Goal: Obtain resource: Download file/media

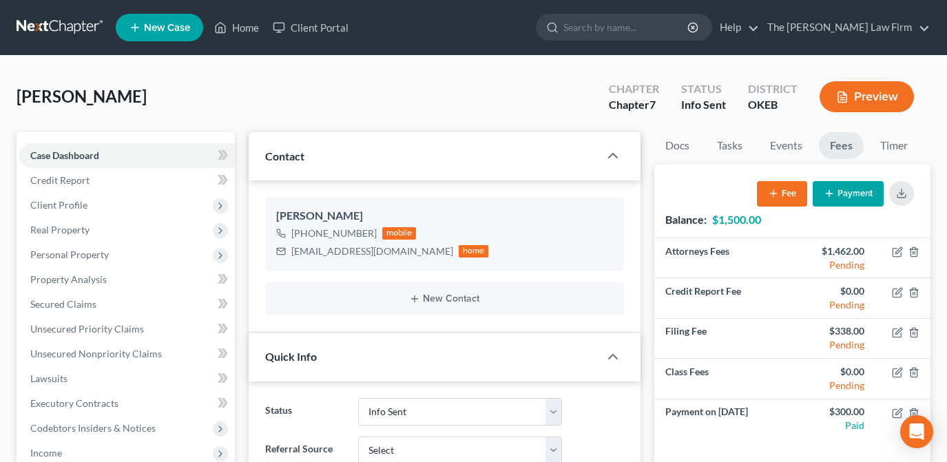
select select "3"
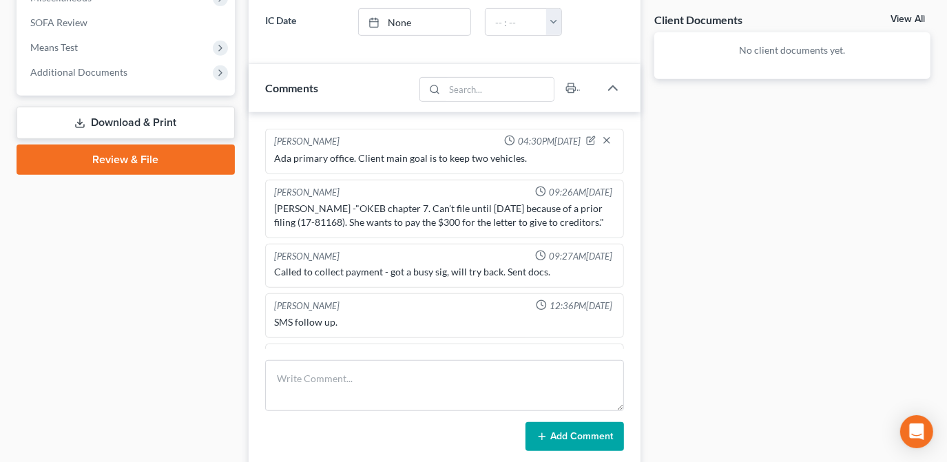
scroll to position [704, 0]
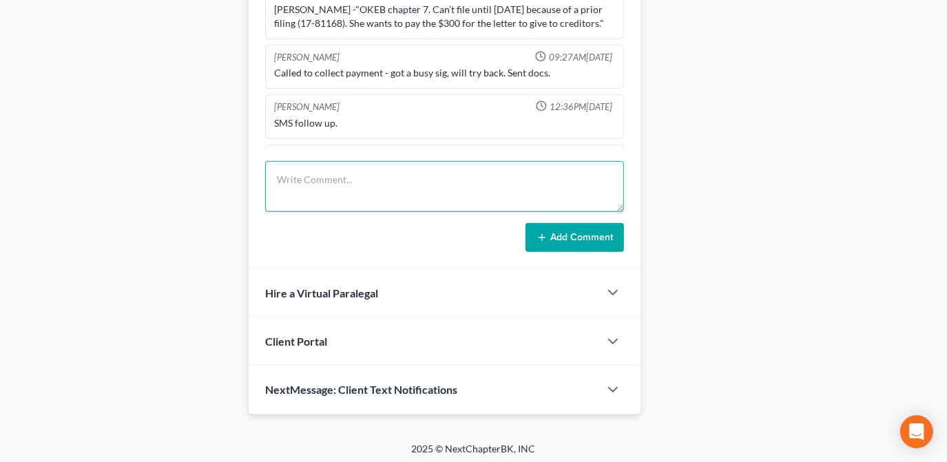
click at [373, 178] on textarea at bounding box center [444, 186] width 359 height 51
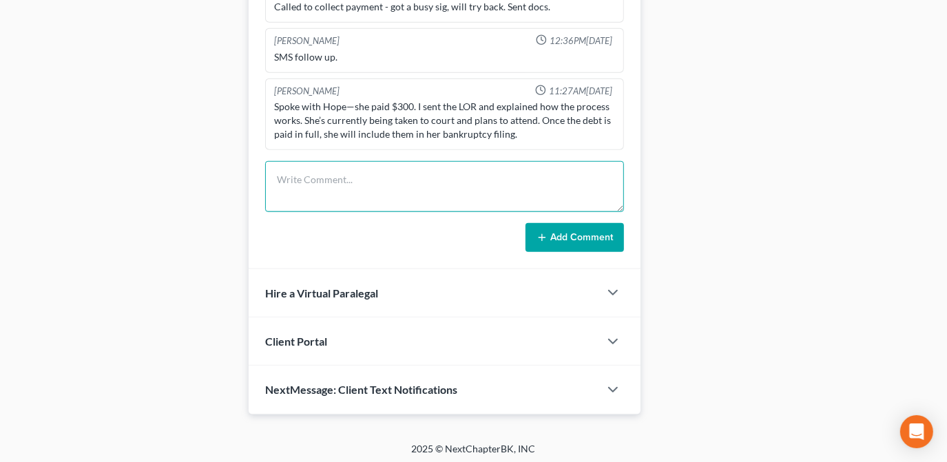
scroll to position [114, 0]
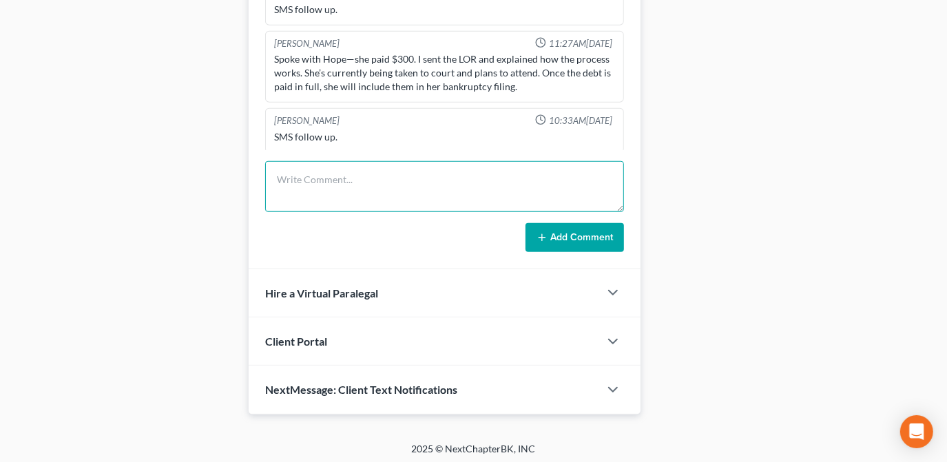
click at [366, 187] on textarea at bounding box center [444, 186] width 359 height 51
type textarea "R"
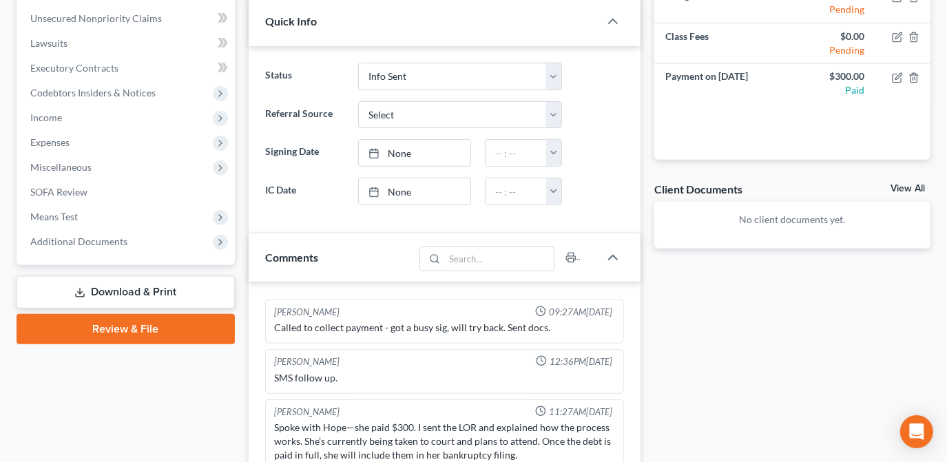
scroll to position [0, 0]
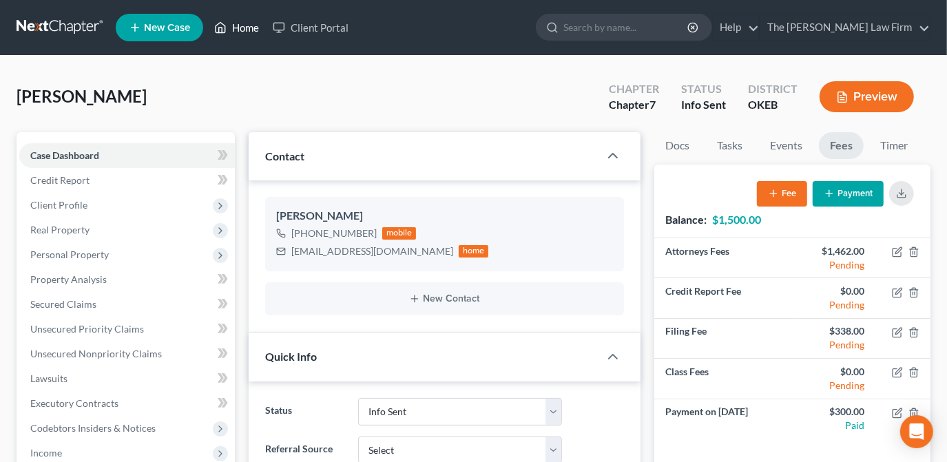
click at [254, 28] on link "Home" at bounding box center [236, 27] width 59 height 25
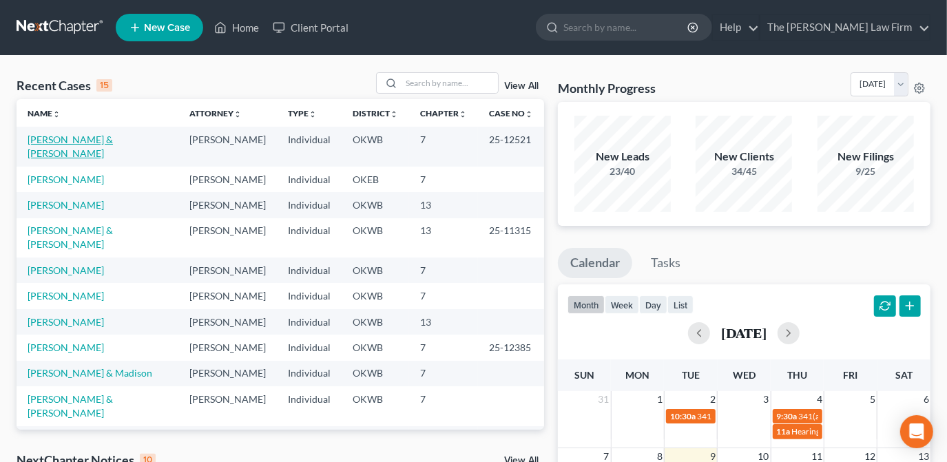
click at [100, 136] on link "[PERSON_NAME] & [PERSON_NAME]" at bounding box center [70, 146] width 85 height 25
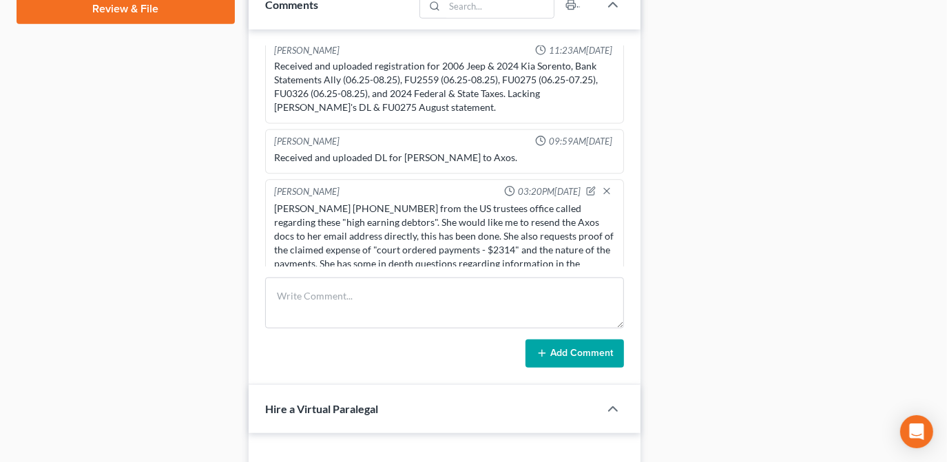
scroll to position [626, 0]
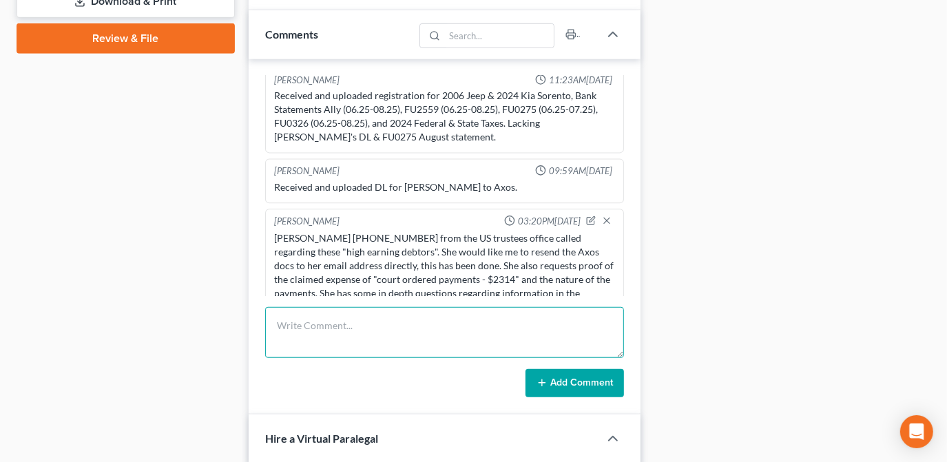
click at [327, 337] on textarea at bounding box center [444, 332] width 359 height 51
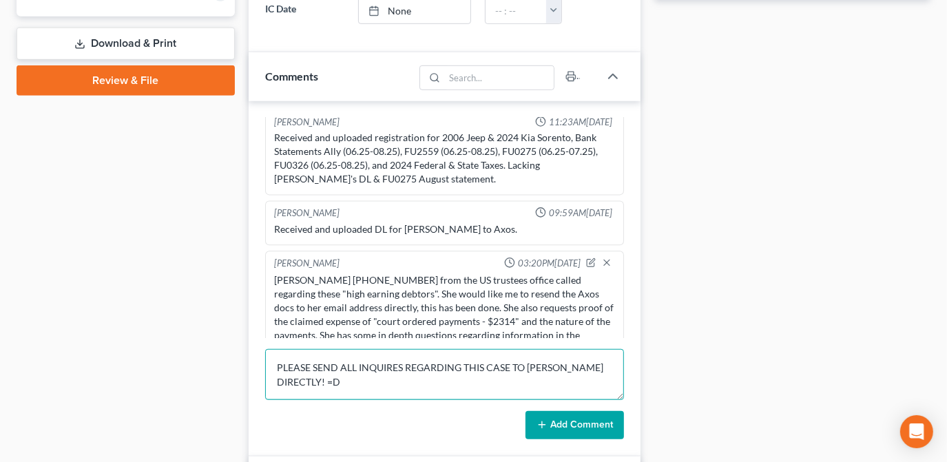
scroll to position [564, 0]
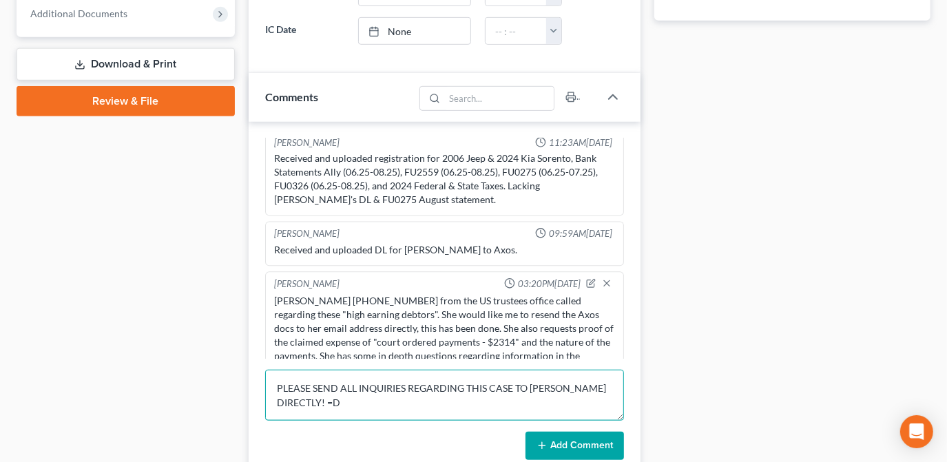
click at [293, 400] on textarea "PLEASE SEND ALL INQUIRIES REGARDING THIS CASE TO [PERSON_NAME] DIRECTLY! =D" at bounding box center [444, 395] width 359 height 51
type textarea "PLEASE SEND ALL INQUIRIES REGARDING THIS CASE TO [PERSON_NAME] DIRECTLY!"
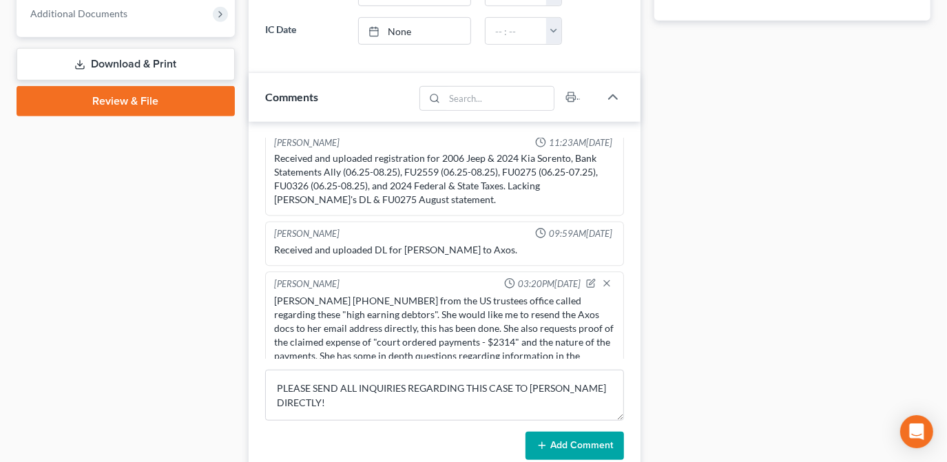
click at [558, 442] on button "Add Comment" at bounding box center [575, 446] width 99 height 29
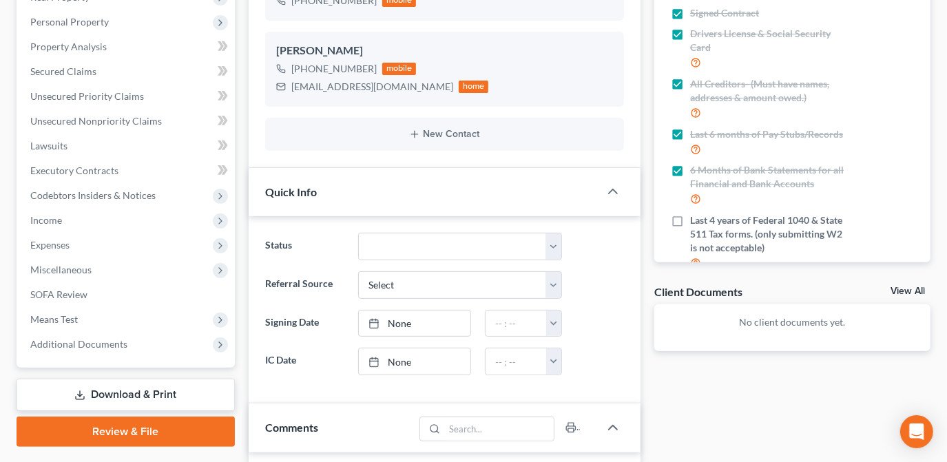
scroll to position [0, 0]
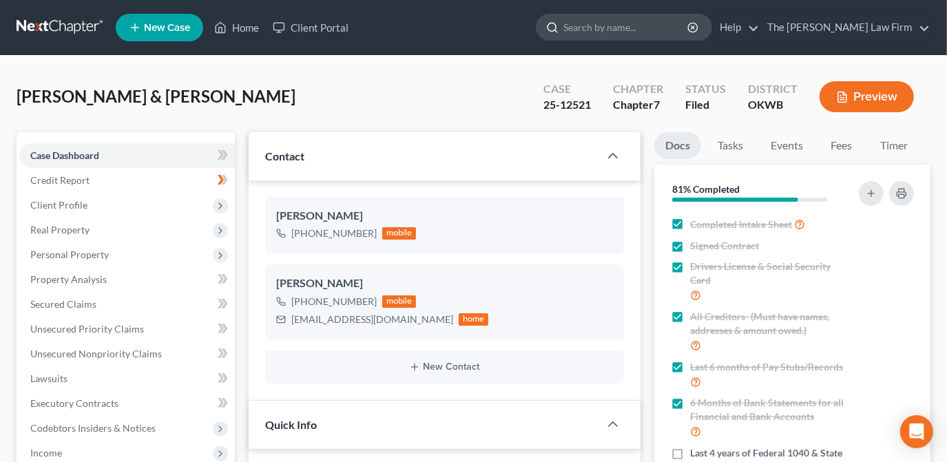
click at [657, 30] on input "search" at bounding box center [627, 26] width 126 height 25
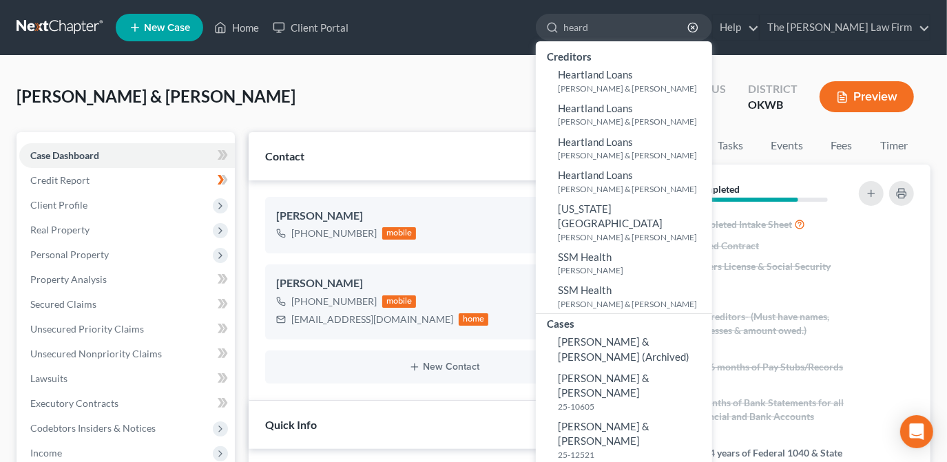
type input "heard"
click at [687, 401] on small "25-10605" at bounding box center [633, 407] width 151 height 12
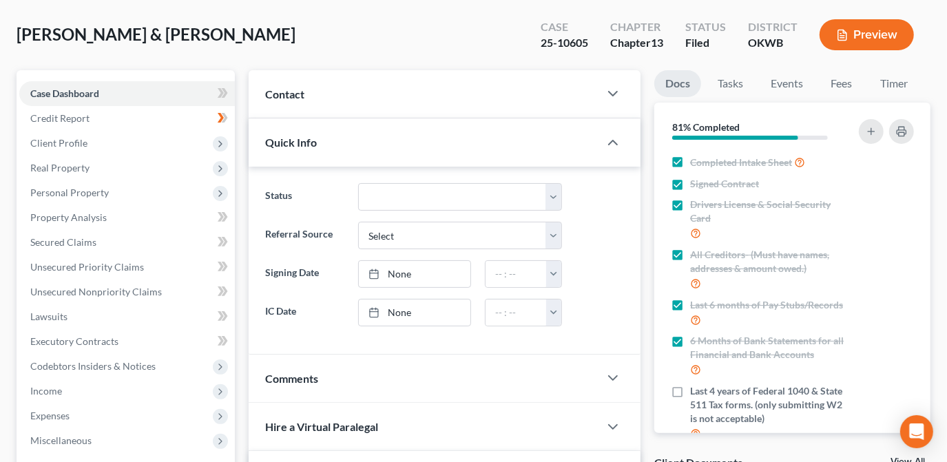
scroll to position [296, 0]
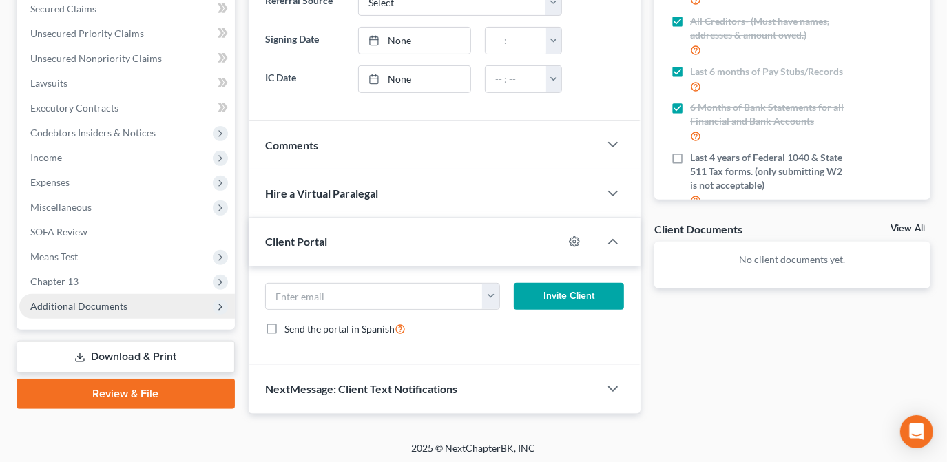
click at [121, 309] on span "Additional Documents" at bounding box center [78, 306] width 97 height 12
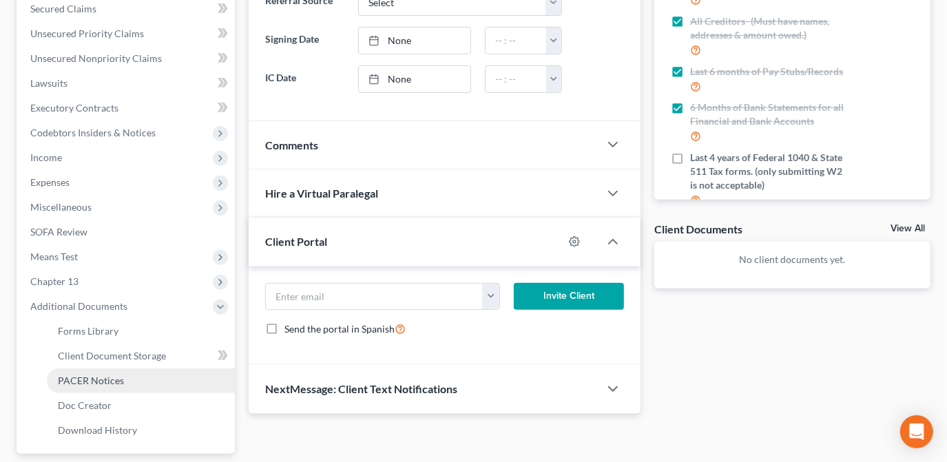
click at [138, 384] on link "PACER Notices" at bounding box center [141, 381] width 188 height 25
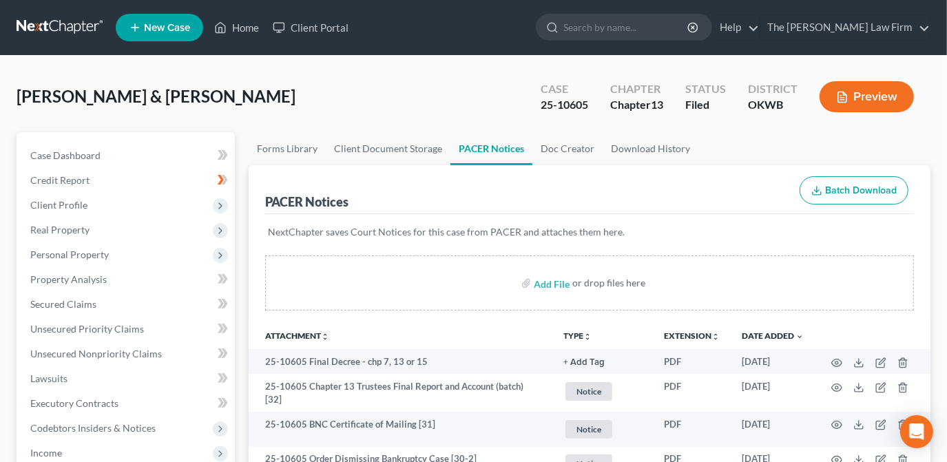
scroll to position [125, 0]
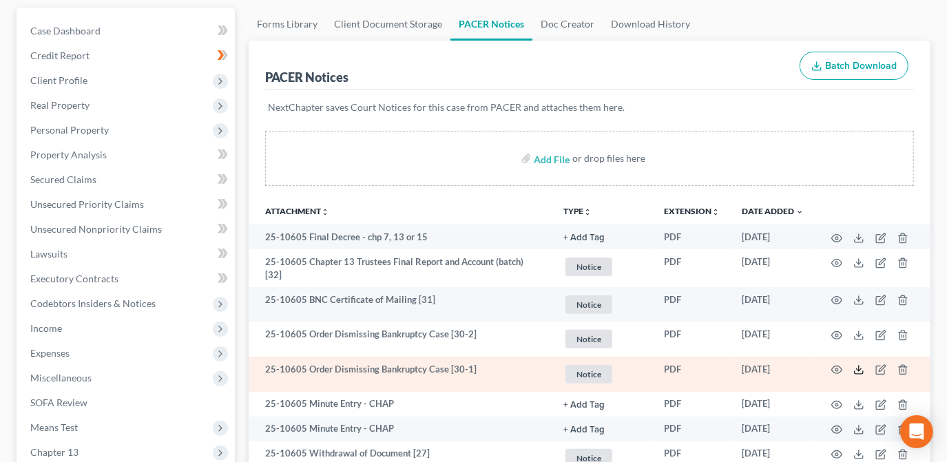
click at [861, 368] on icon at bounding box center [859, 369] width 11 height 11
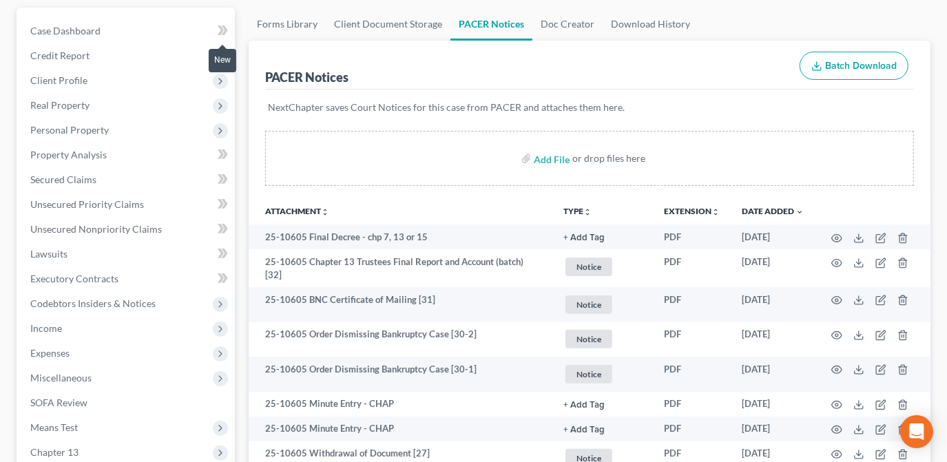
scroll to position [0, 0]
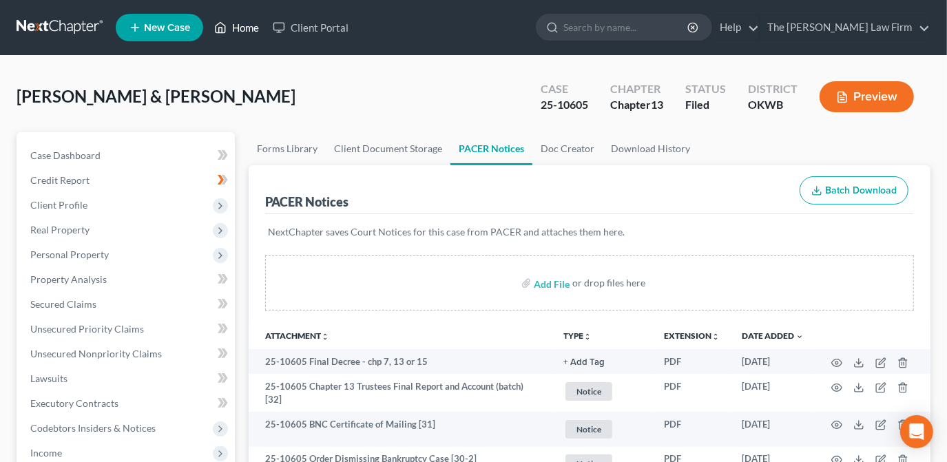
drag, startPoint x: 237, startPoint y: 32, endPoint x: 257, endPoint y: 92, distance: 63.8
click at [237, 32] on link "Home" at bounding box center [236, 27] width 59 height 25
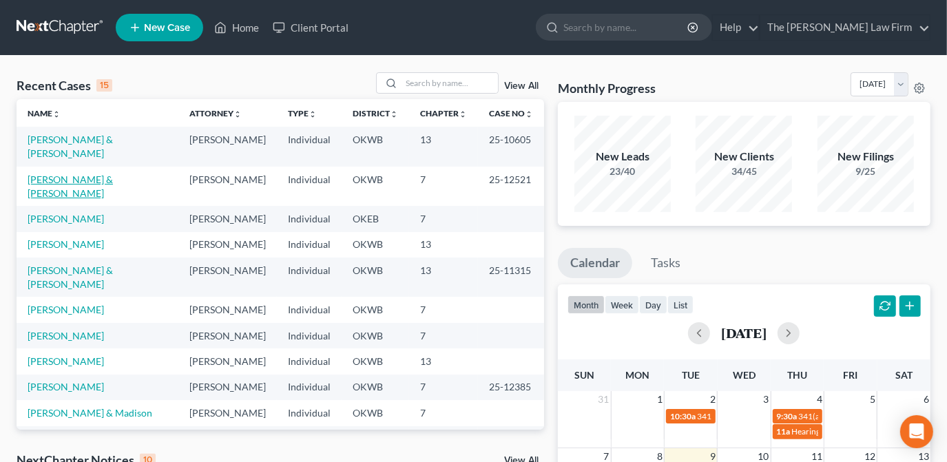
click at [110, 174] on link "[PERSON_NAME] & [PERSON_NAME]" at bounding box center [70, 186] width 85 height 25
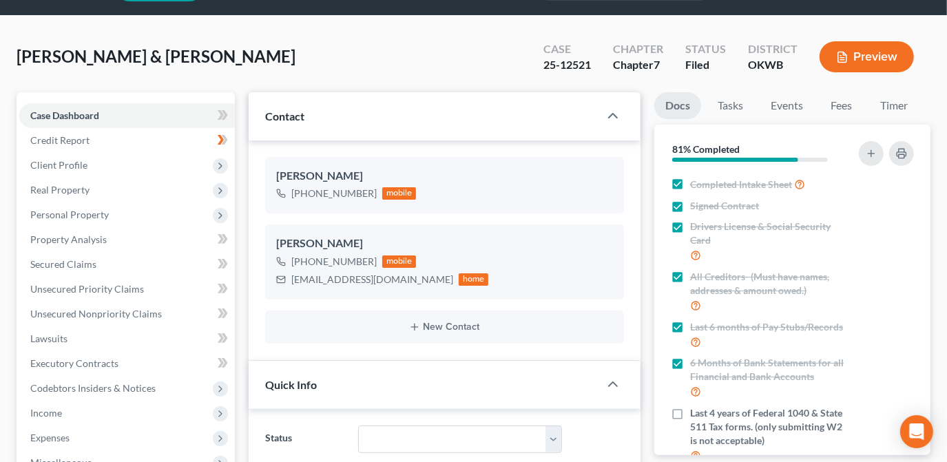
scroll to position [375, 0]
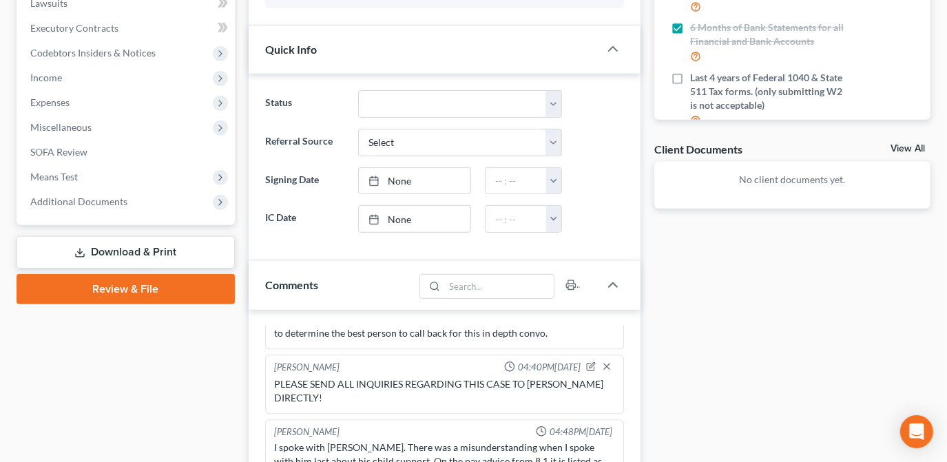
drag, startPoint x: 128, startPoint y: 196, endPoint x: 176, endPoint y: 226, distance: 57.0
click at [128, 196] on span "Additional Documents" at bounding box center [127, 201] width 216 height 25
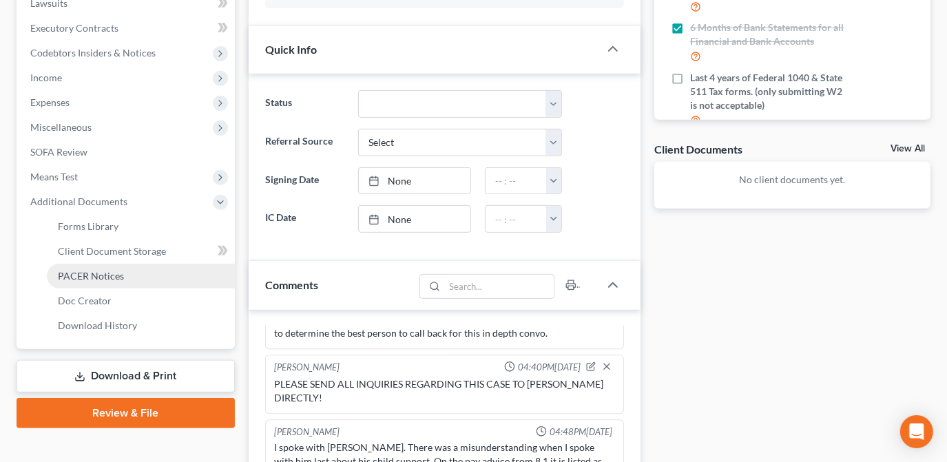
click at [169, 276] on link "PACER Notices" at bounding box center [141, 276] width 188 height 25
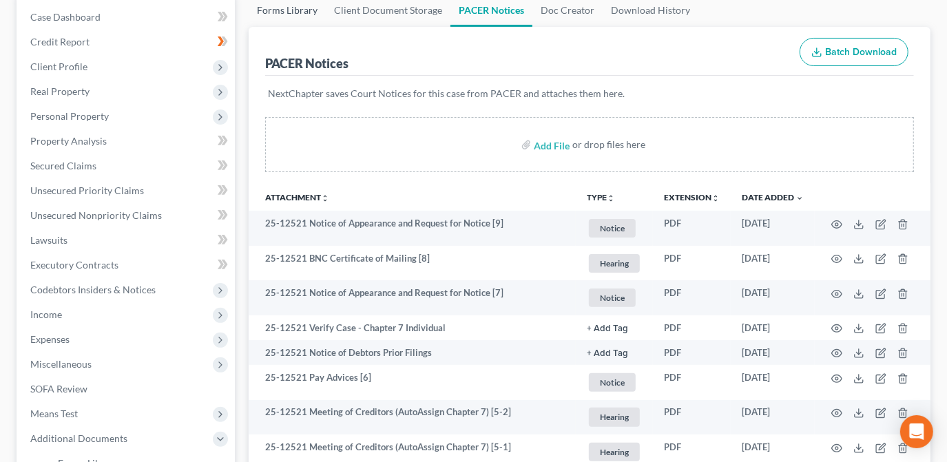
scroll to position [62, 0]
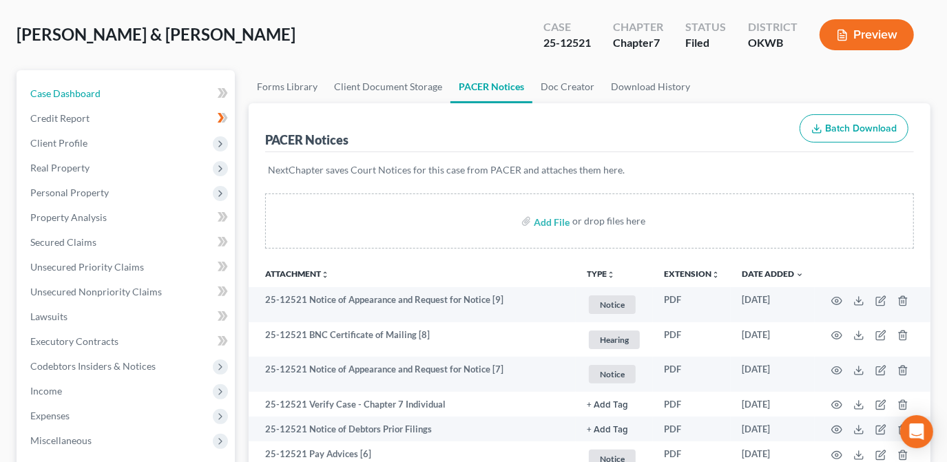
drag, startPoint x: 162, startPoint y: 87, endPoint x: 240, endPoint y: 79, distance: 78.3
click at [162, 87] on link "Case Dashboard" at bounding box center [127, 93] width 216 height 25
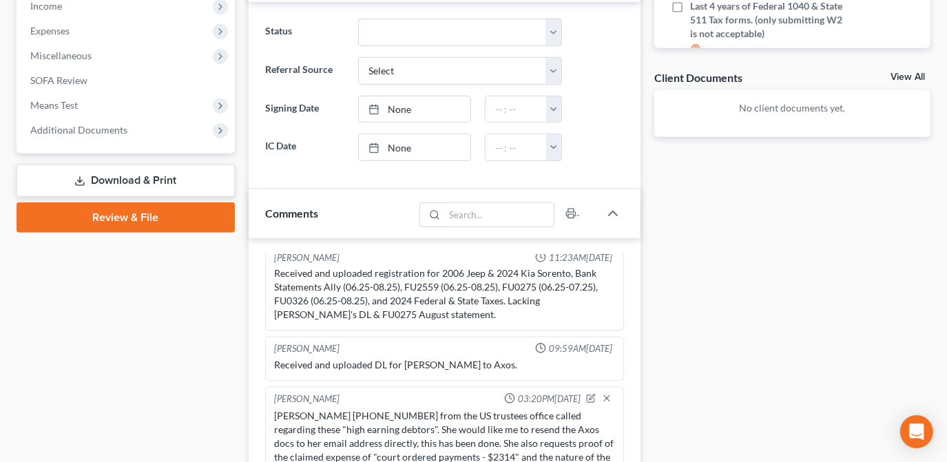
scroll to position [375, 0]
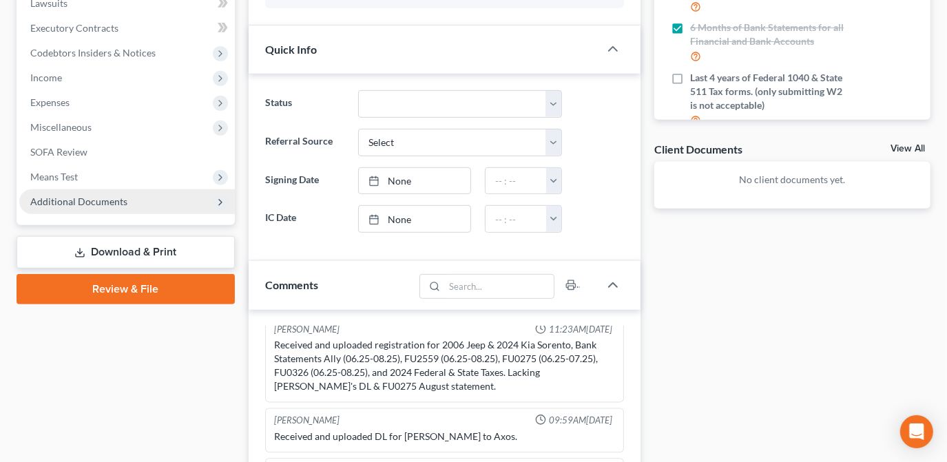
click at [183, 207] on span "Additional Documents" at bounding box center [127, 201] width 216 height 25
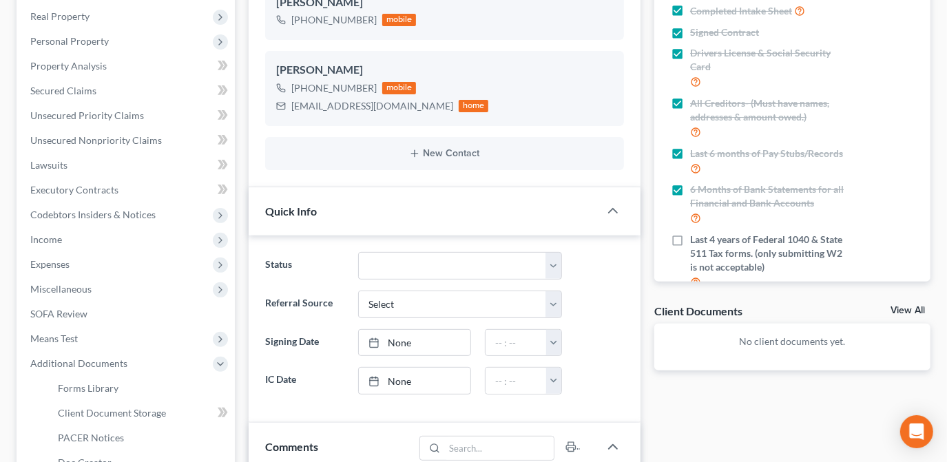
scroll to position [313, 0]
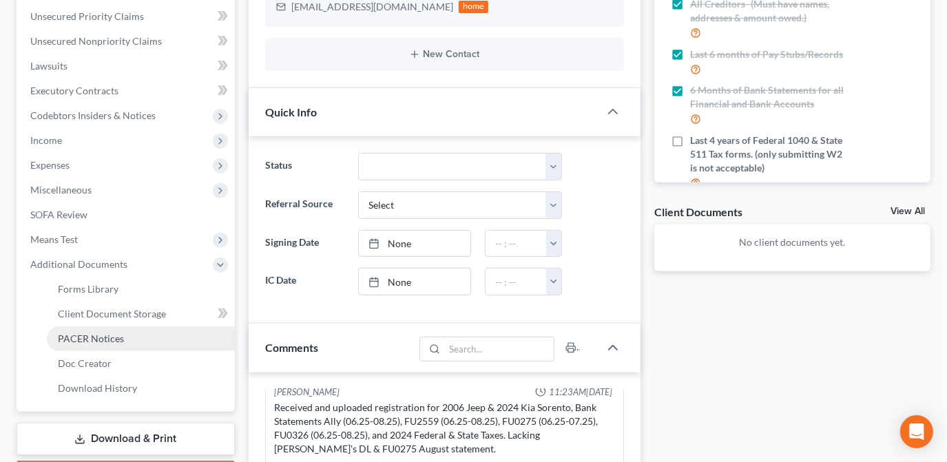
click at [127, 337] on link "PACER Notices" at bounding box center [141, 339] width 188 height 25
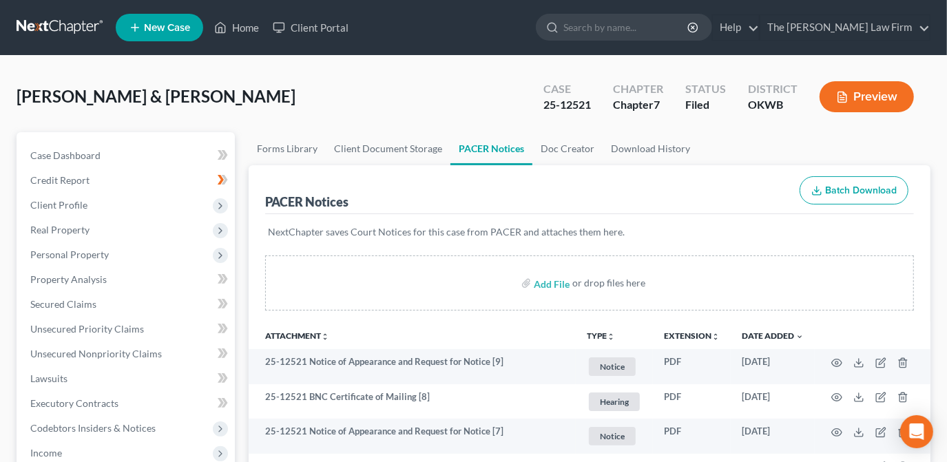
scroll to position [393, 0]
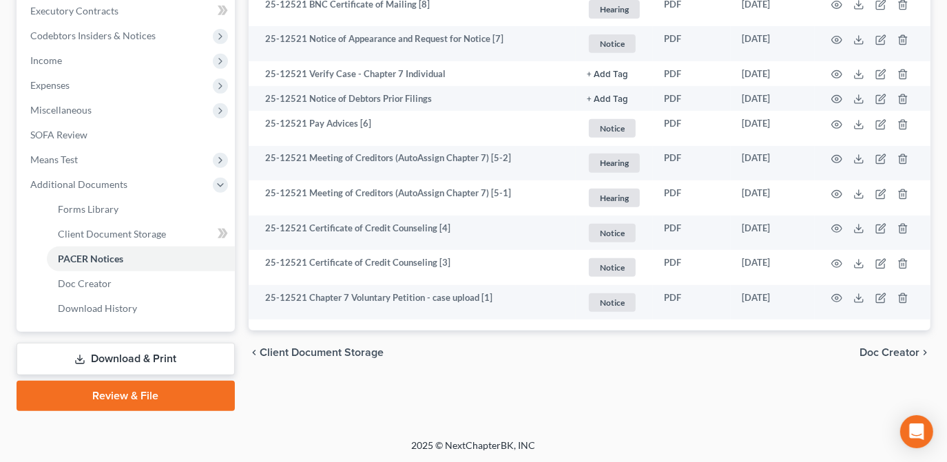
click at [513, 351] on div "chevron_left Client Document Storage Doc Creator chevron_right" at bounding box center [590, 353] width 682 height 44
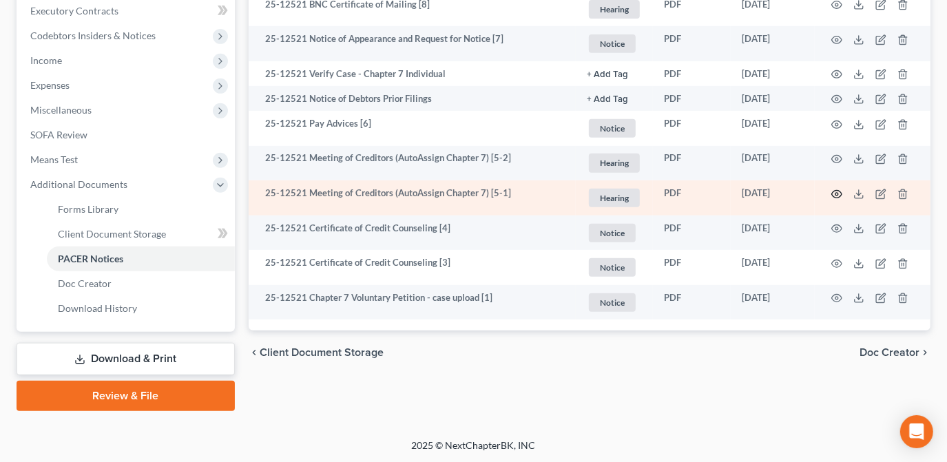
click at [839, 194] on icon "button" at bounding box center [837, 194] width 11 height 11
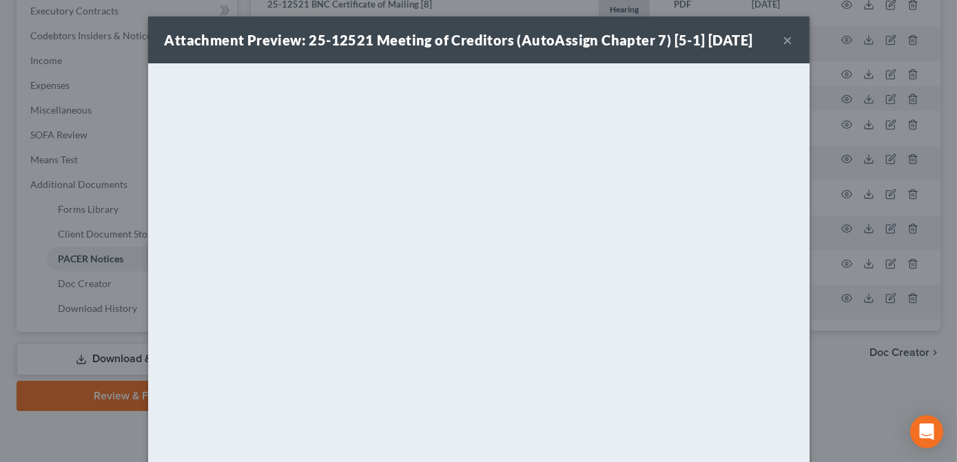
drag, startPoint x: 778, startPoint y: 41, endPoint x: 774, endPoint y: 50, distance: 9.6
click at [783, 41] on button "×" at bounding box center [788, 40] width 10 height 17
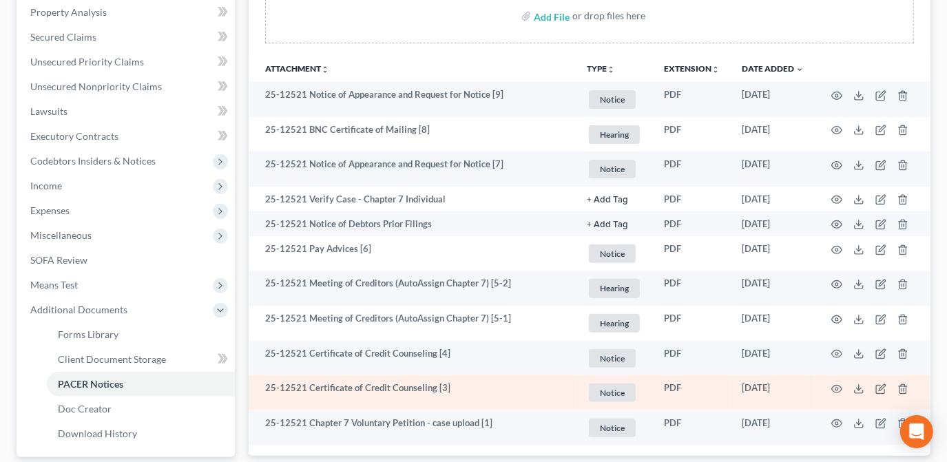
scroll to position [330, 0]
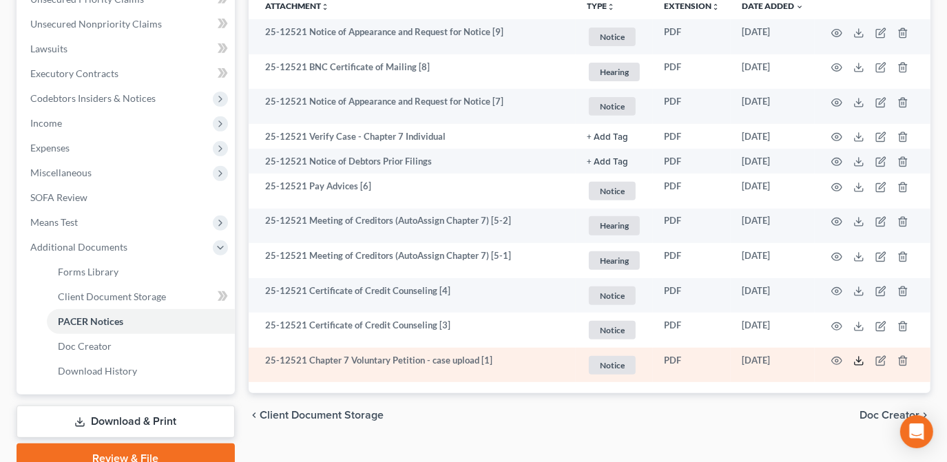
drag, startPoint x: 858, startPoint y: 361, endPoint x: 845, endPoint y: 378, distance: 21.6
click at [858, 361] on icon at bounding box center [859, 361] width 11 height 11
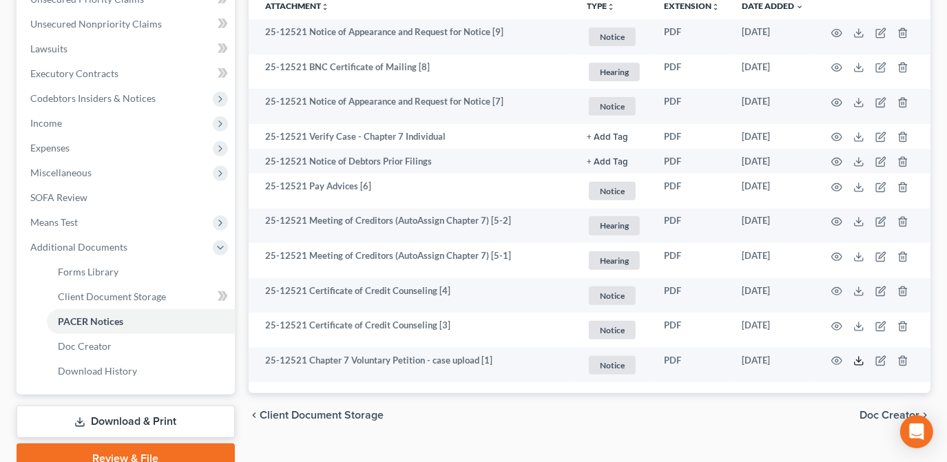
scroll to position [0, 0]
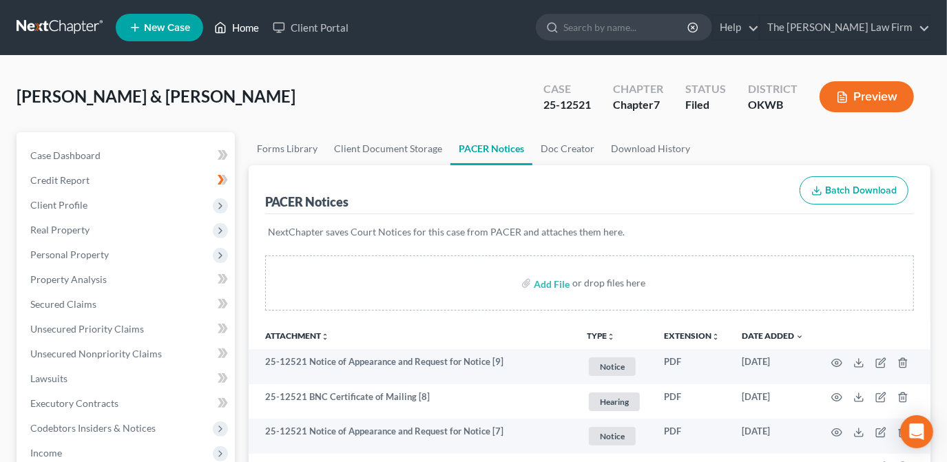
click at [229, 28] on link "Home" at bounding box center [236, 27] width 59 height 25
